Goal: Find specific page/section: Find specific page/section

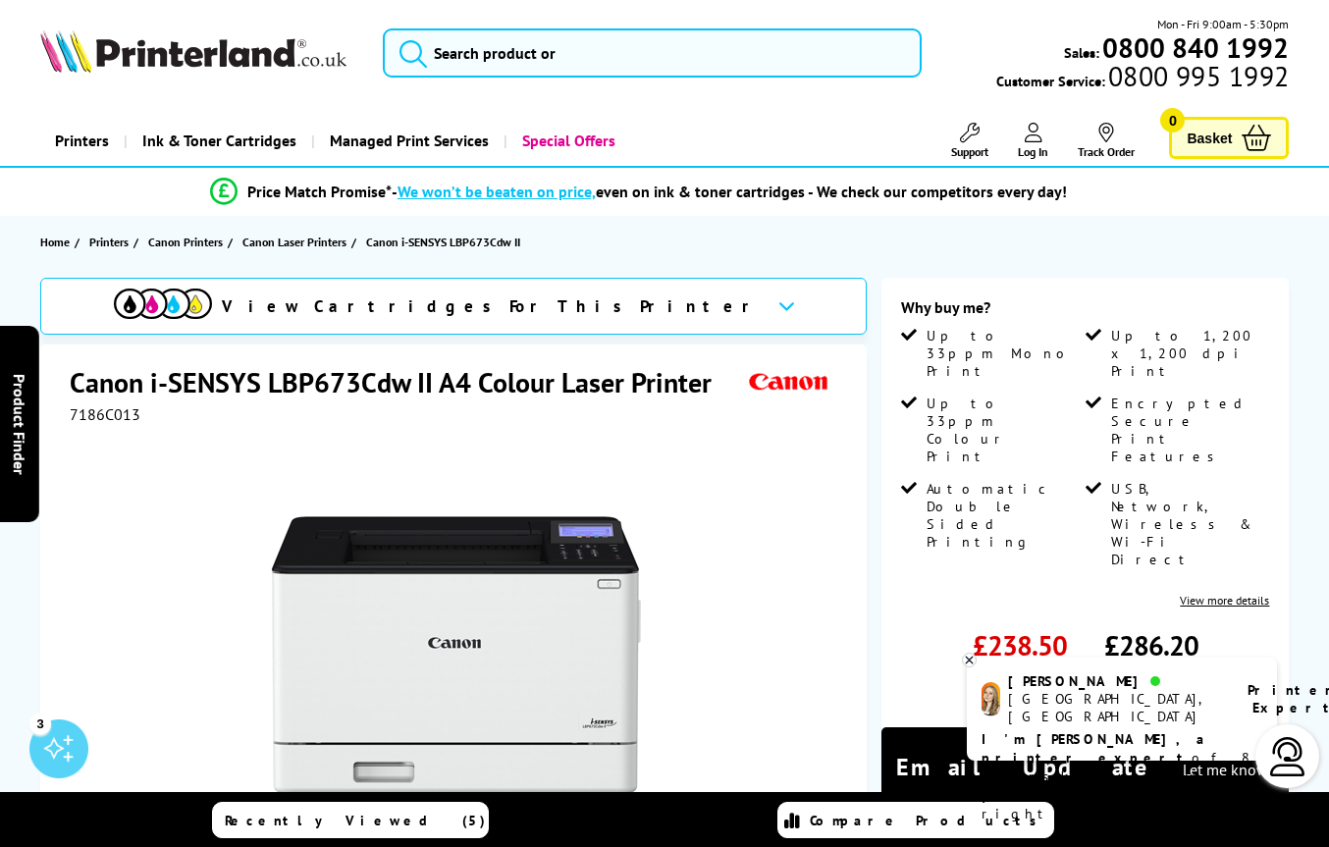
click at [775, 133] on div "Printers Laser Printers Colour Laser Printers A4 Colour Laser Printers A3 Colou…" at bounding box center [664, 141] width 1249 height 50
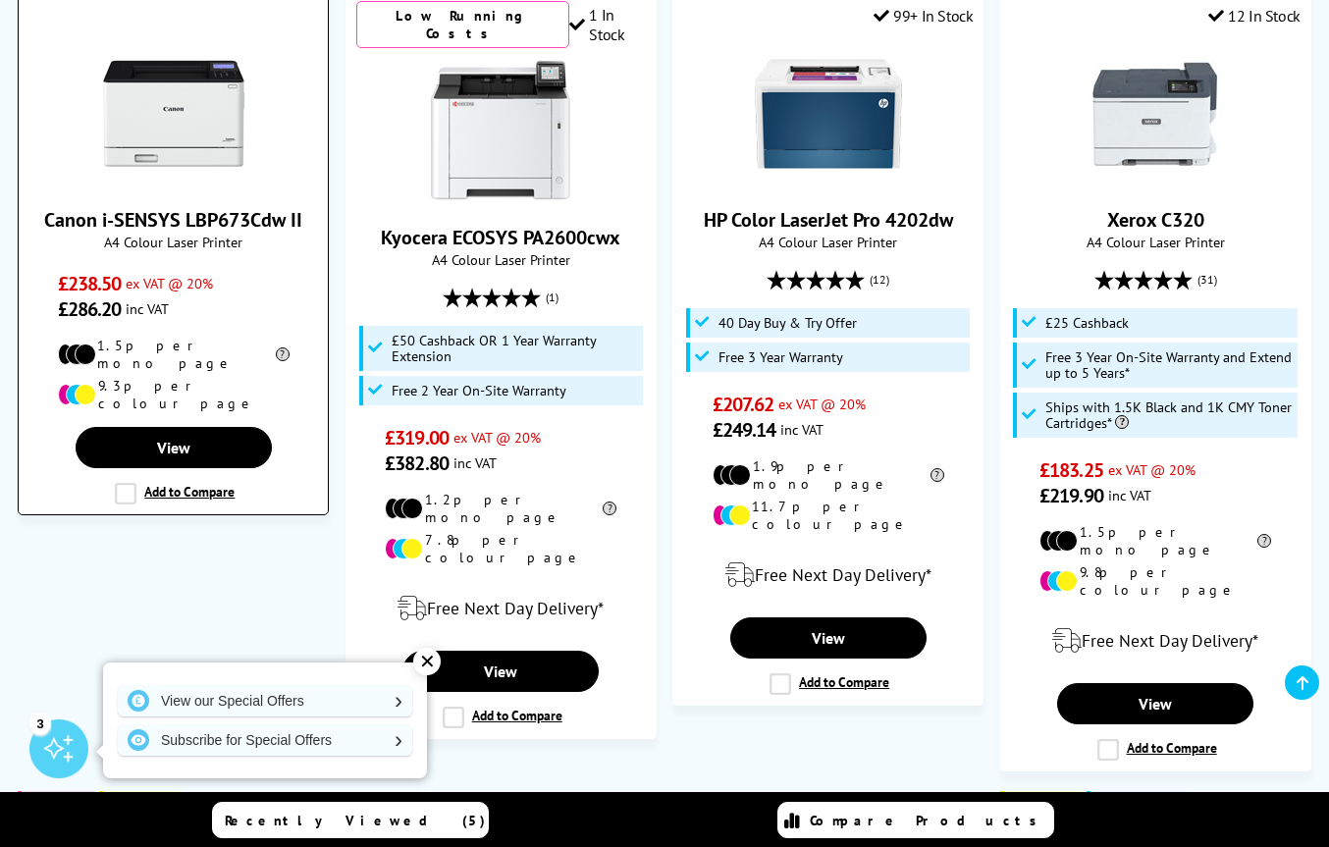
scroll to position [785, 0]
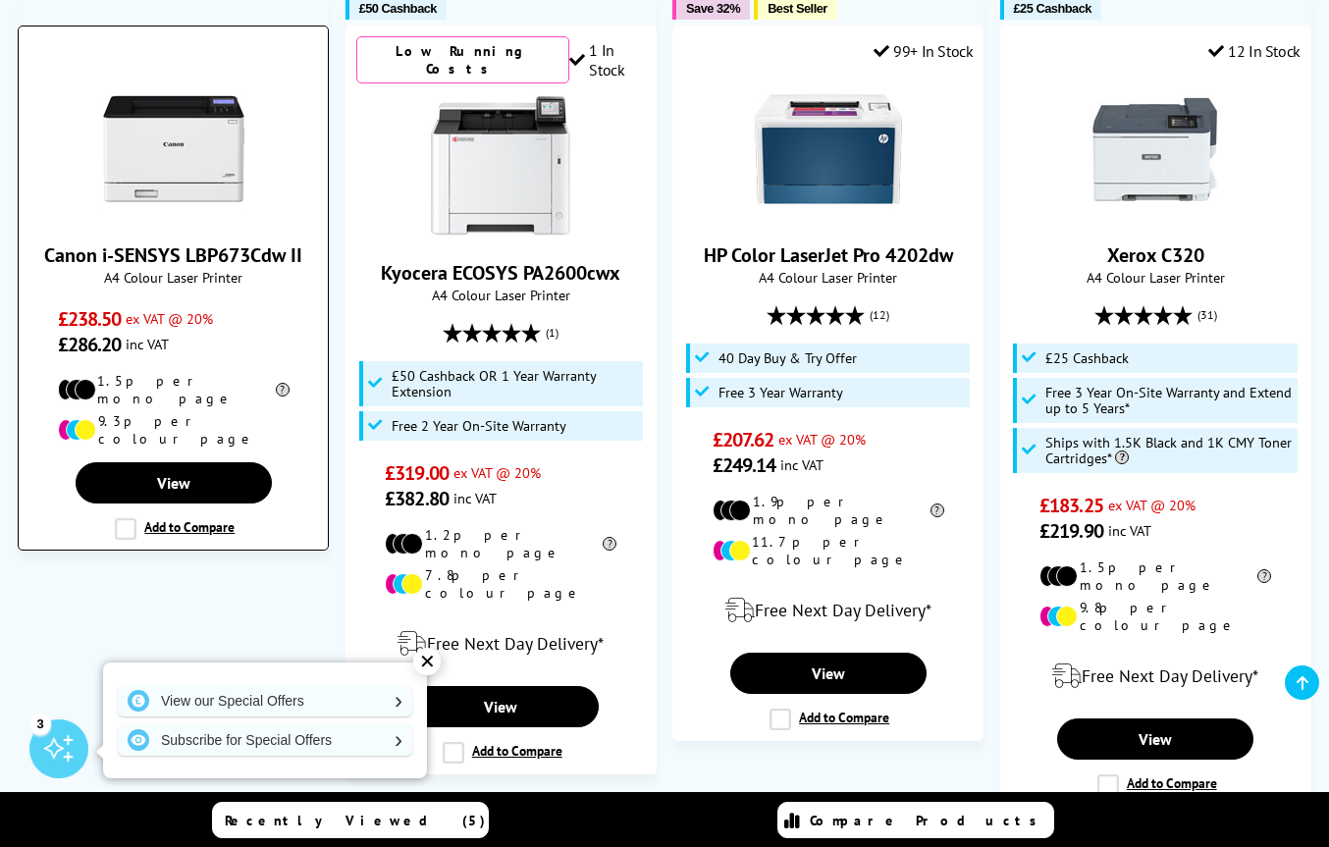
click at [184, 365] on div "Canon i-SENSYS LBP673Cdw II A4 Colour Laser Printer £238.50 ex VAT @ 20% £286.2…" at bounding box center [173, 288] width 311 height 525
click at [236, 281] on span "A4 Colour Laser Printer" at bounding box center [173, 277] width 290 height 19
click at [232, 253] on link "Canon i-SENSYS LBP673Cdw II" at bounding box center [173, 255] width 258 height 26
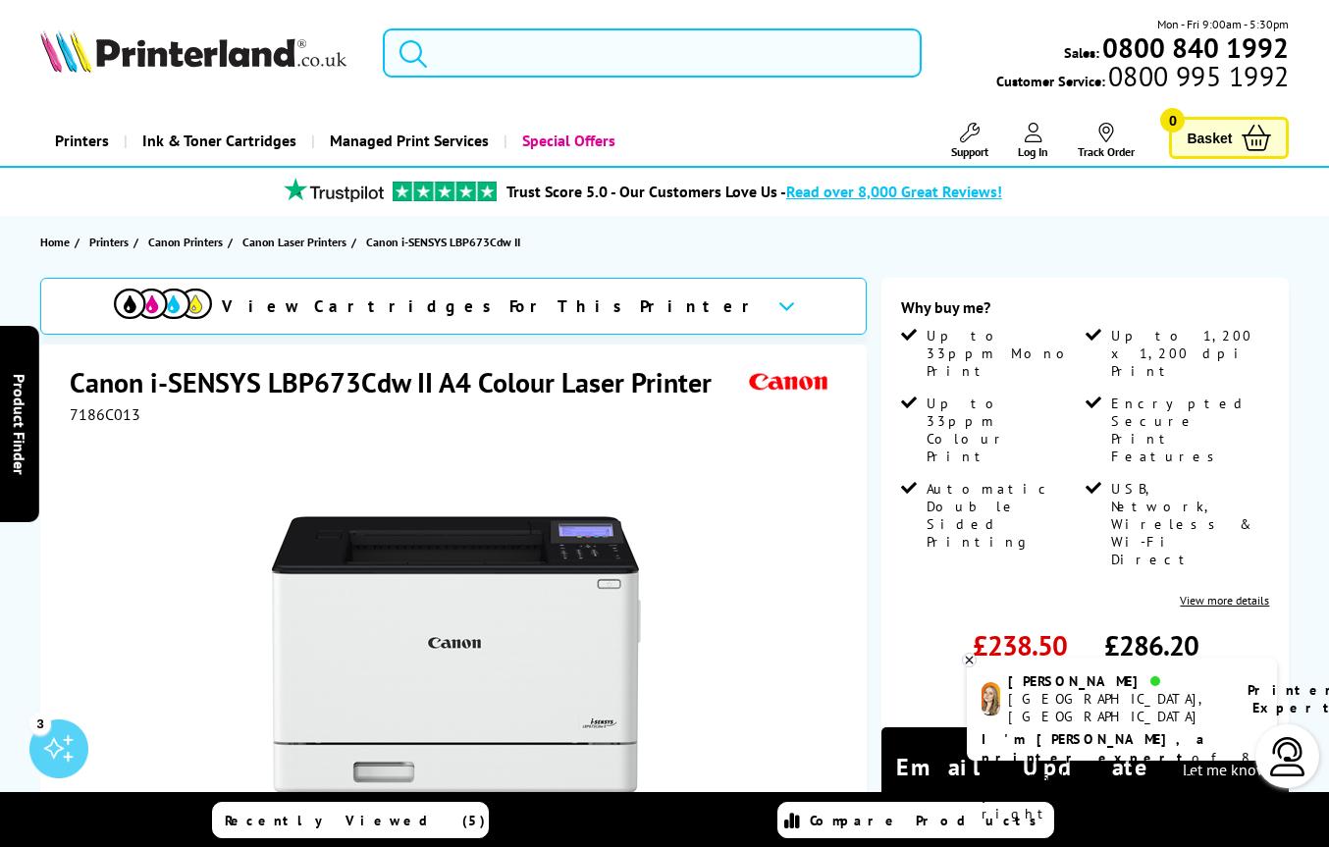
click at [733, 71] on input "search" at bounding box center [652, 52] width 539 height 49
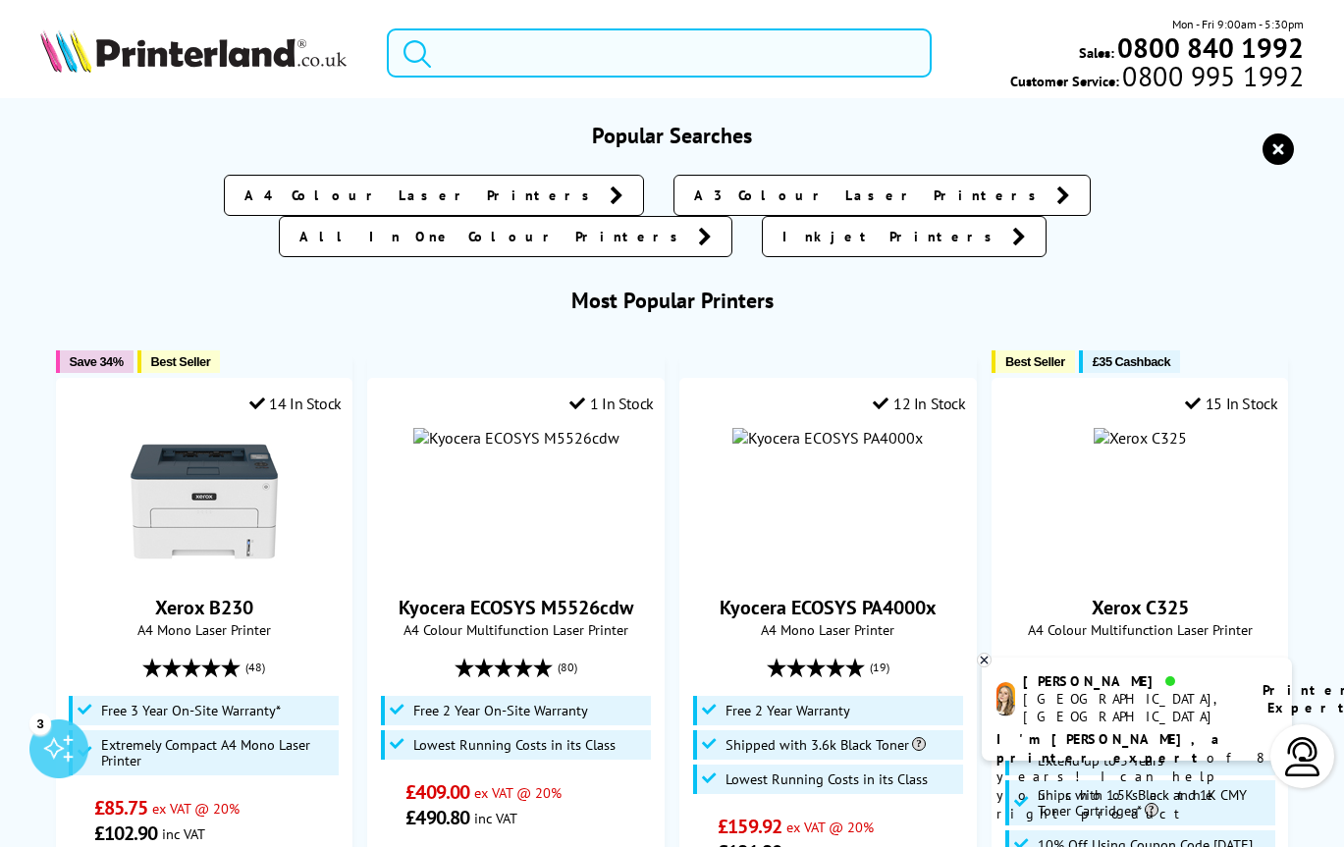
paste input "Same Day Shipping 98% of orders placed are shipped the same day Email signup En…"
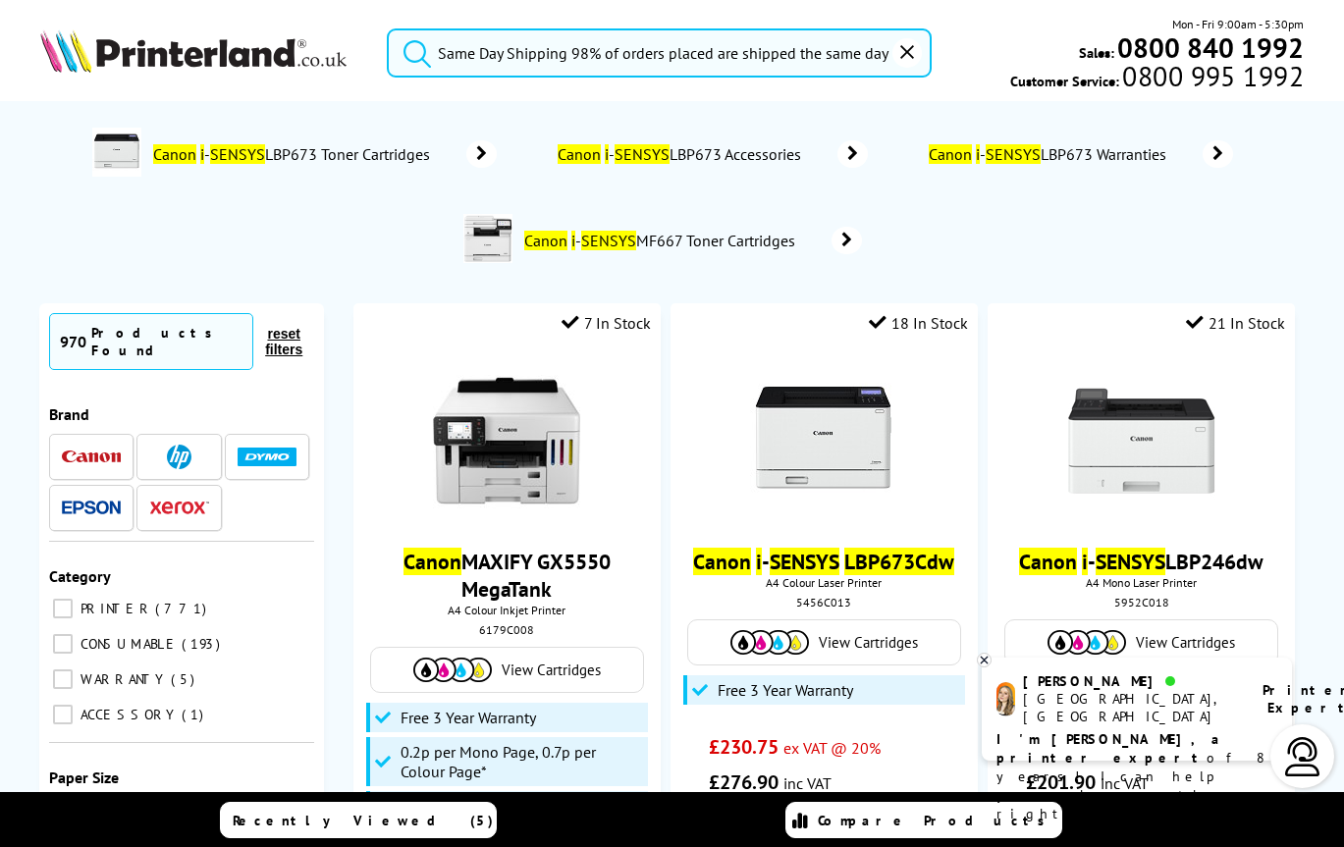
scroll to position [0, 729]
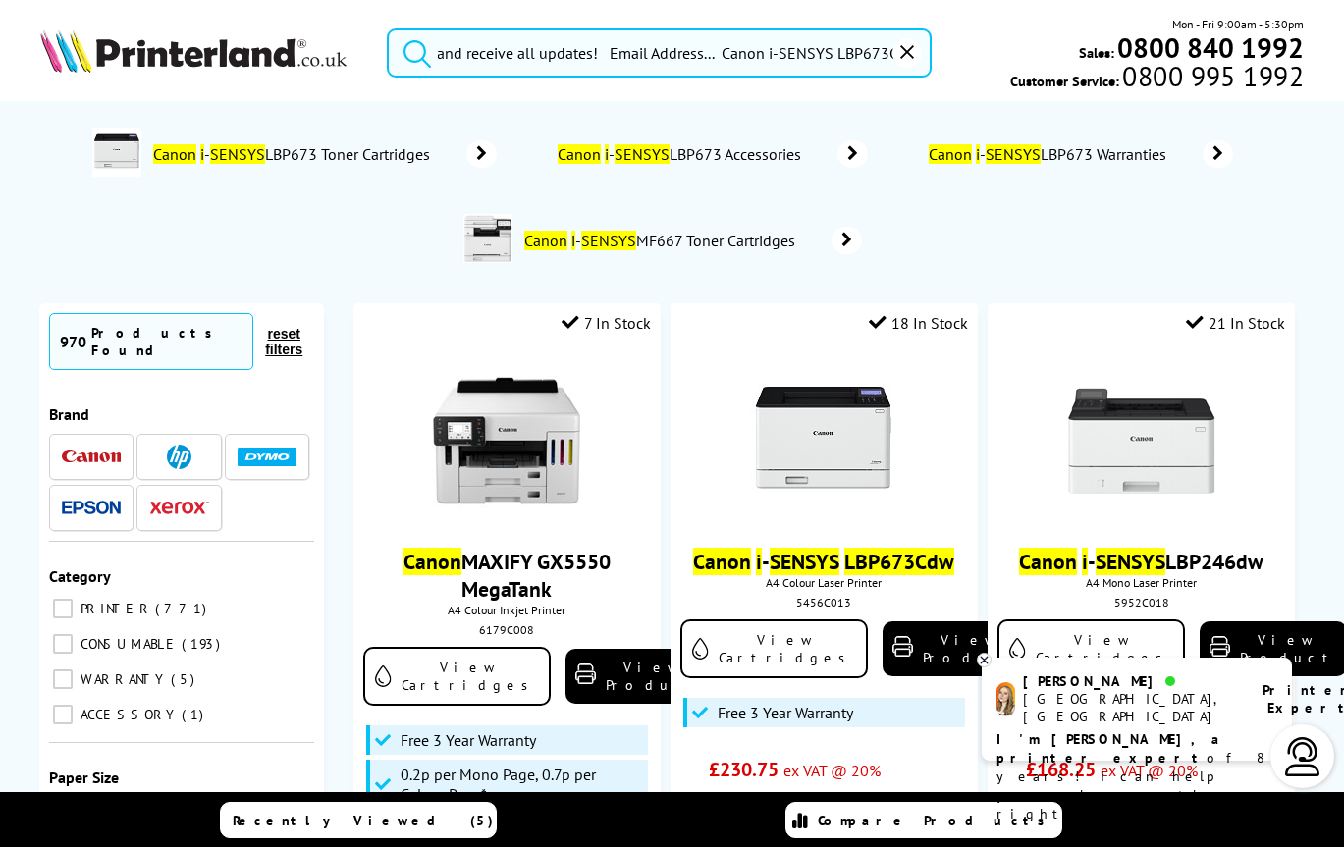
click at [717, 56] on input "Same Day Shipping 98% of orders placed are shipped the same day Email signup En…" at bounding box center [659, 52] width 545 height 49
drag, startPoint x: 724, startPoint y: 53, endPoint x: -297, endPoint y: 59, distance: 1021.8
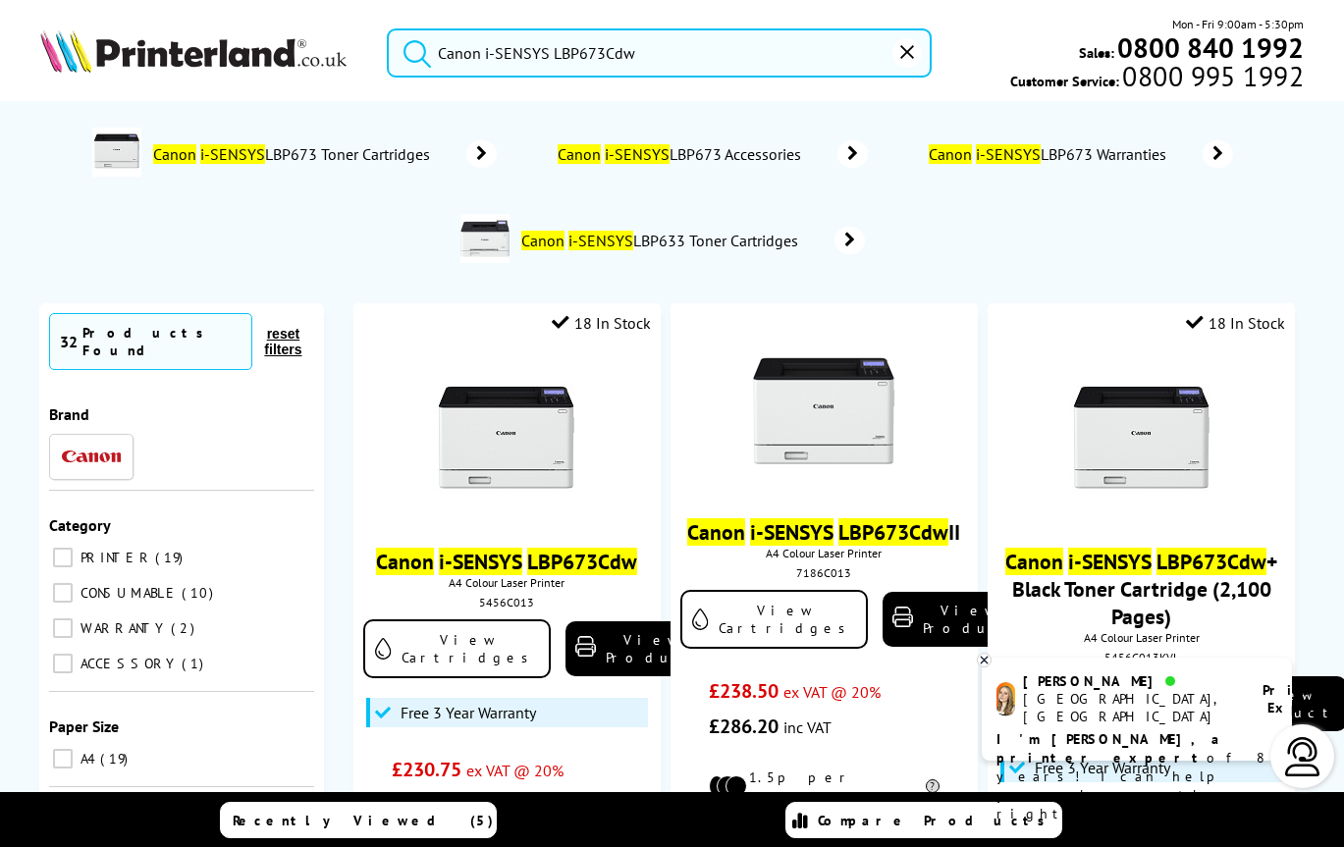
type input "Canon i-SENSYS LBP673Cdw"
click at [388, 28] on button "submit" at bounding box center [412, 49] width 49 height 43
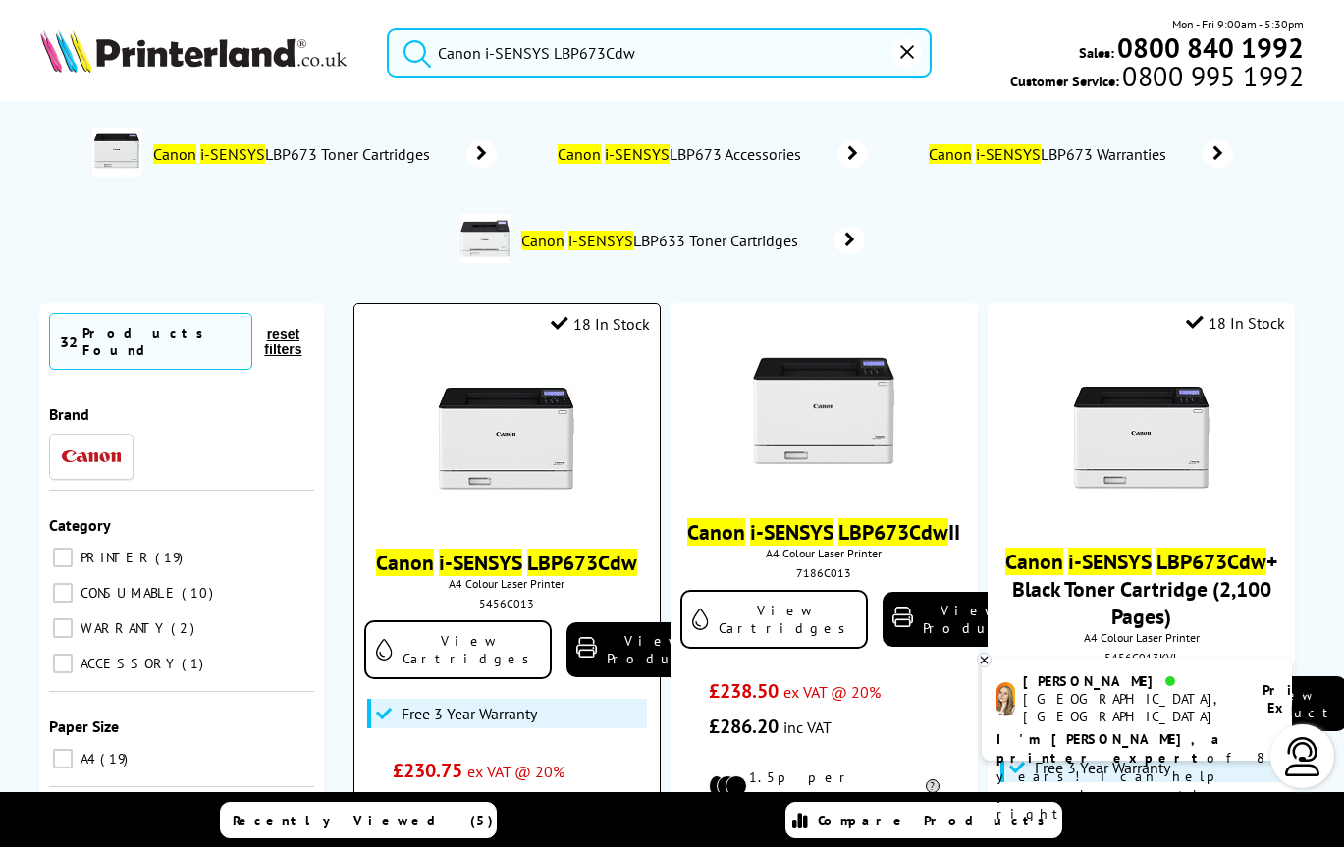
click at [486, 458] on img at bounding box center [506, 441] width 147 height 147
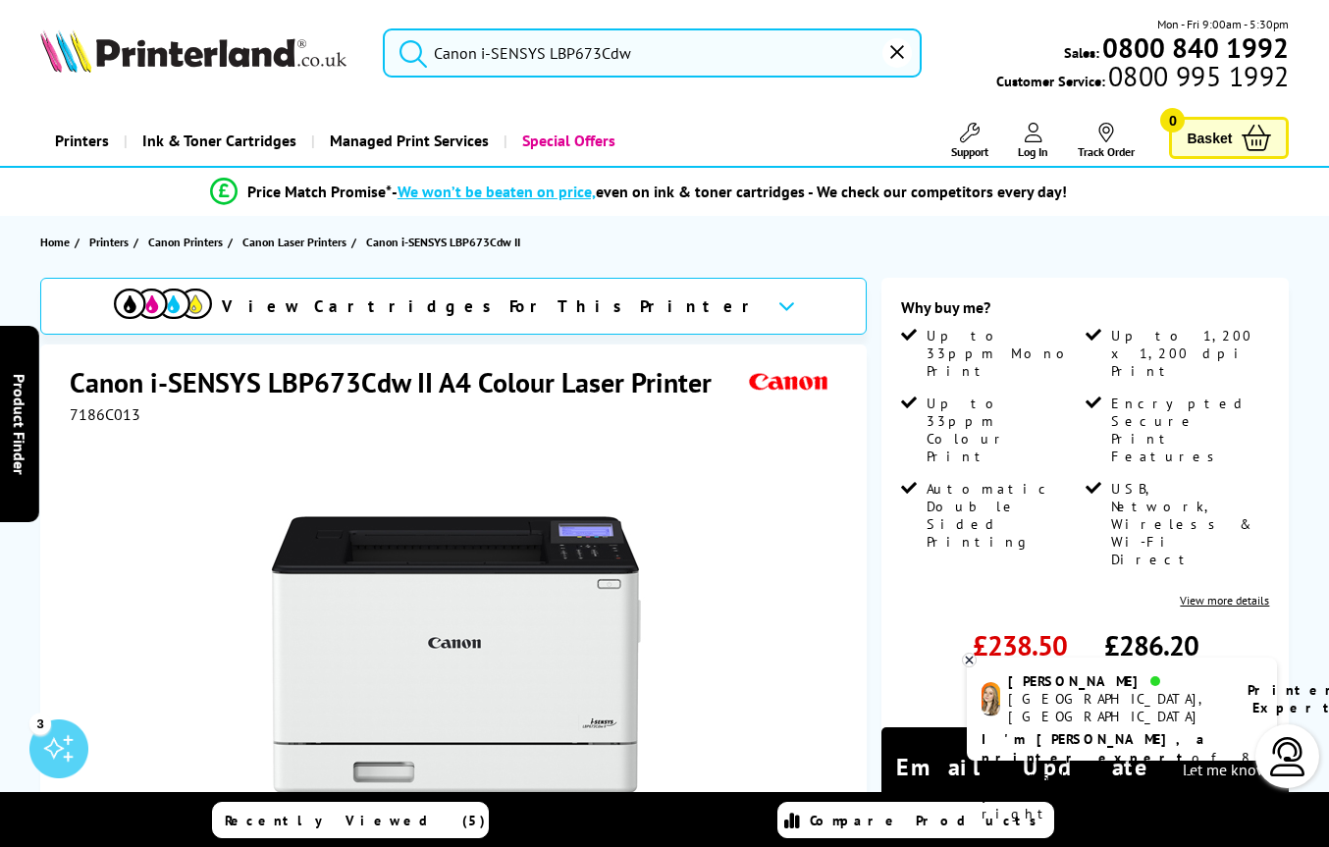
click at [750, 61] on input "Canon i-SENSYS LBP673Cdw" at bounding box center [652, 52] width 539 height 49
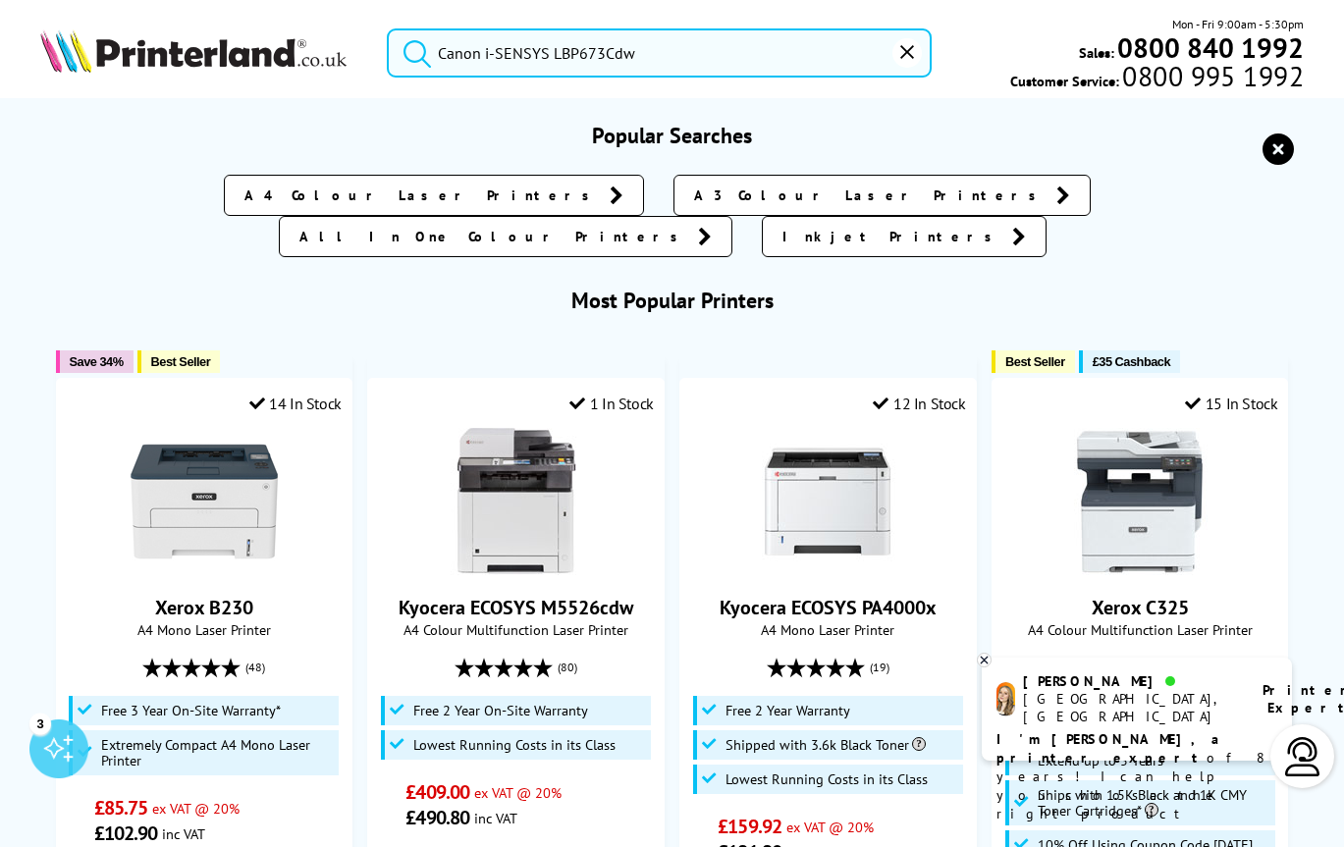
click at [388, 28] on button "submit" at bounding box center [412, 49] width 49 height 43
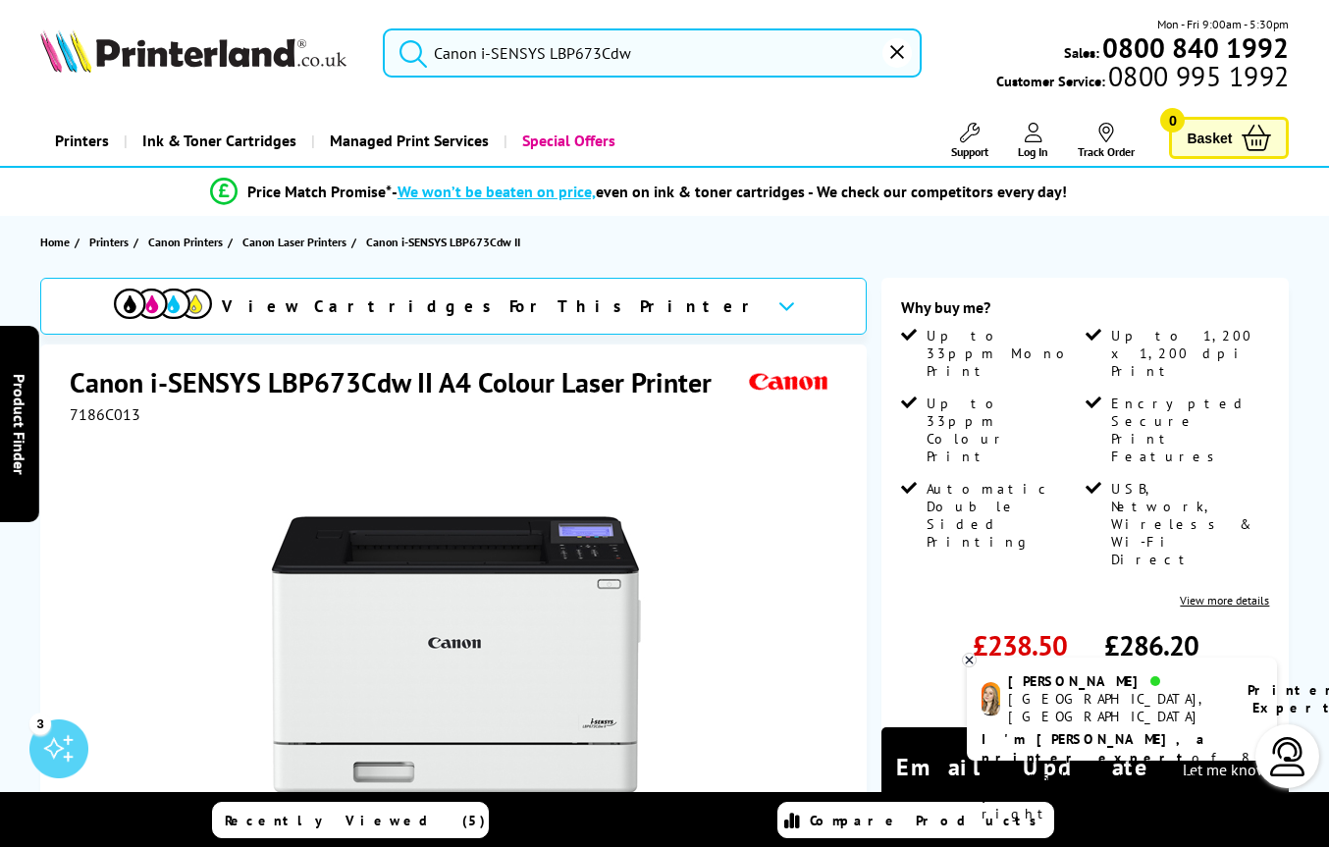
click at [638, 48] on input "Canon i-SENSYS LBP673Cdw" at bounding box center [652, 52] width 539 height 49
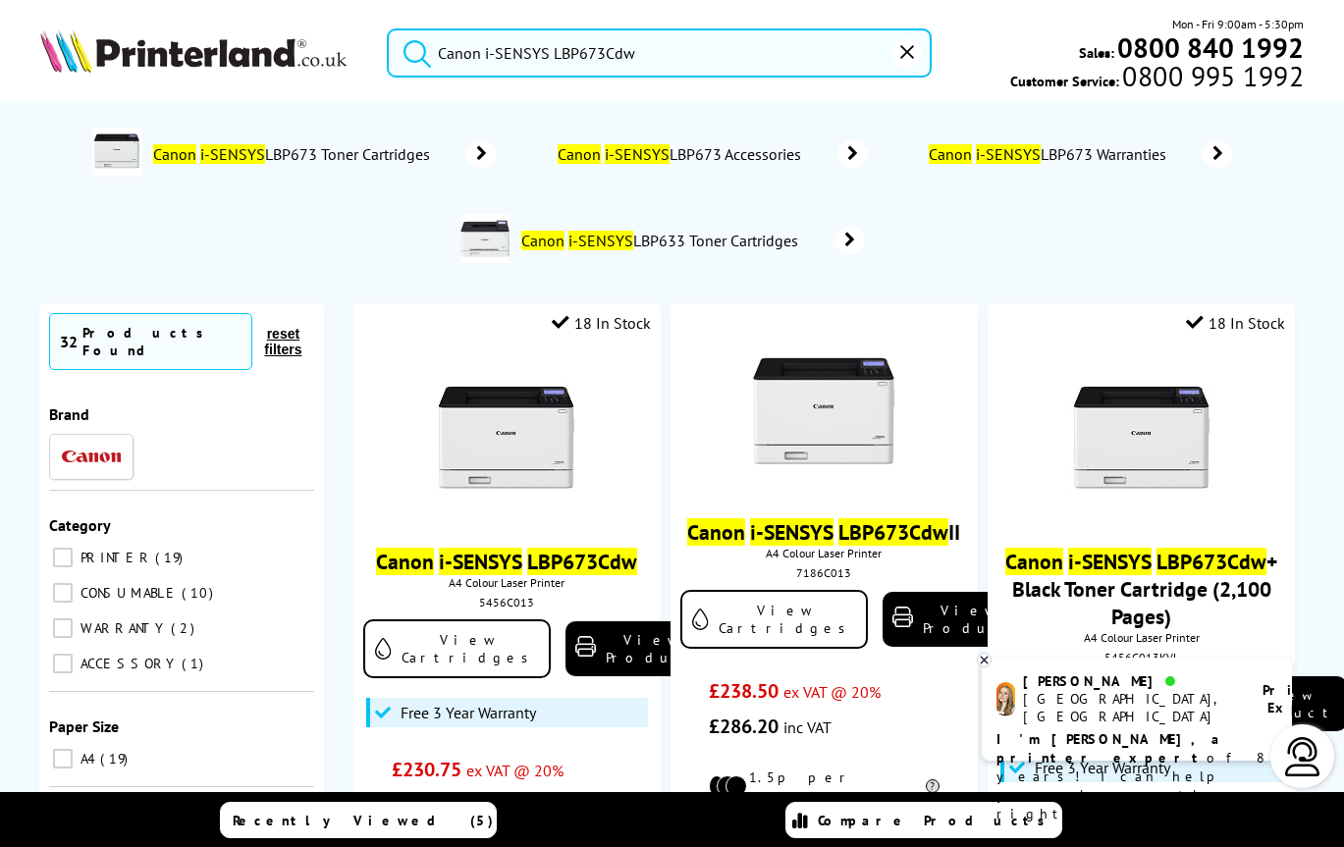
type input "Canon i-SENSYS LBP673Cdw"
click at [388, 28] on button "submit" at bounding box center [412, 49] width 49 height 43
drag, startPoint x: 653, startPoint y: 55, endPoint x: 319, endPoint y: 55, distance: 333.7
click at [319, 55] on div "Canon i-SENSYS LBP673Cdw Mon - Fri 9:00am - 5:30pm Sales: 0800 840 1992 Custome…" at bounding box center [672, 58] width 1344 height 86
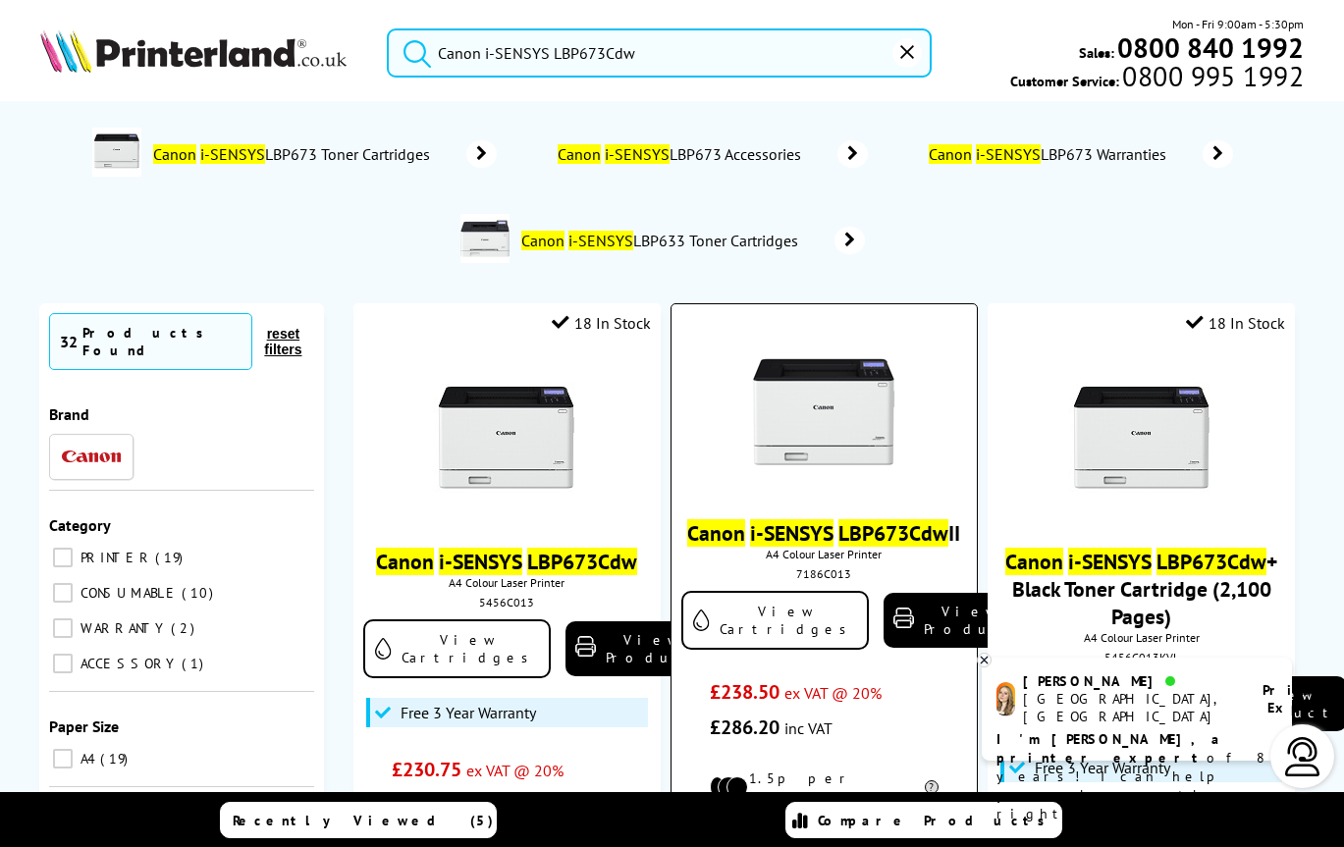
drag, startPoint x: 847, startPoint y: 558, endPoint x: 687, endPoint y: 511, distance: 166.8
click at [687, 511] on div "Canon i-SENSYS LBP673Cdw II A4 Colour Laser Printer 7186C013 View Cartridges Vi…" at bounding box center [824, 532] width 286 height 426
copy link "Canon i-SENSYS LBP673Cdw II"
